Goal: Task Accomplishment & Management: Manage account settings

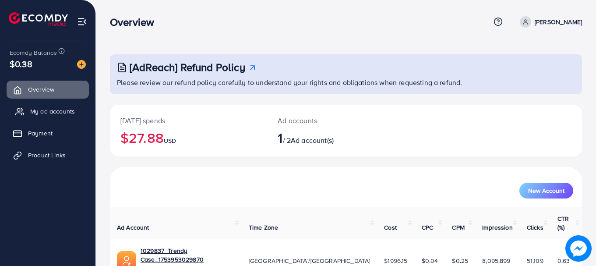
click at [56, 115] on span "My ad accounts" at bounding box center [52, 111] width 45 height 9
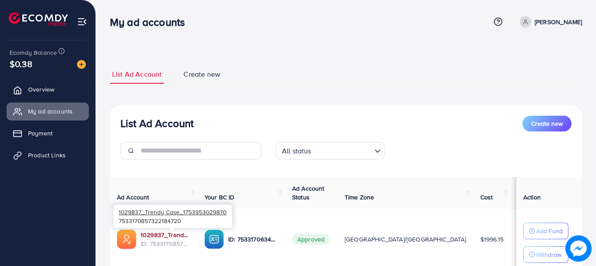
click at [170, 237] on link "1029837_Trendy Case_1753953029870" at bounding box center [166, 234] width 50 height 9
